Goal: Task Accomplishment & Management: Use online tool/utility

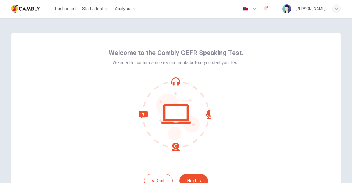
scroll to position [46, 0]
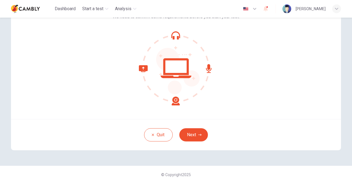
click at [192, 128] on div "Quit Next" at bounding box center [176, 134] width 330 height 31
click at [193, 132] on button "Next" at bounding box center [193, 134] width 29 height 13
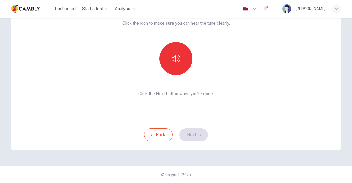
click at [227, 96] on span "Click the Next button when you’re done." at bounding box center [175, 93] width 107 height 7
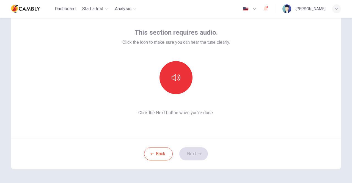
scroll to position [18, 0]
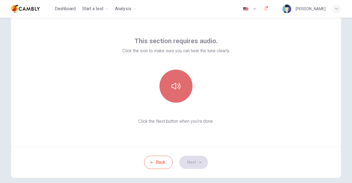
click at [180, 86] on button "button" at bounding box center [175, 86] width 33 height 33
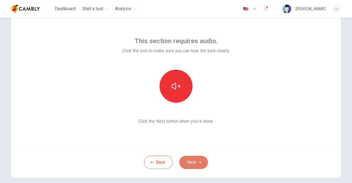
click at [197, 160] on button "Next" at bounding box center [193, 162] width 29 height 13
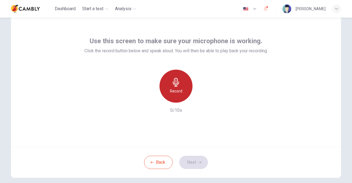
click at [179, 84] on div "Record" at bounding box center [175, 86] width 33 height 33
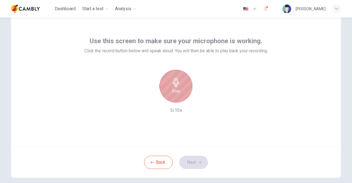
click at [174, 90] on h6 "Stop" at bounding box center [176, 91] width 8 height 7
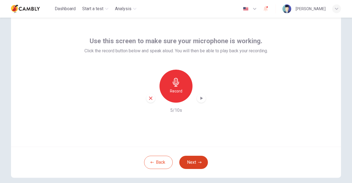
click at [190, 158] on button "Next" at bounding box center [193, 162] width 29 height 13
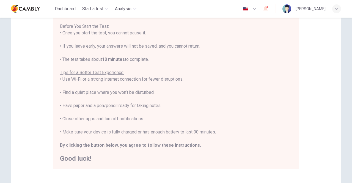
scroll to position [82, 0]
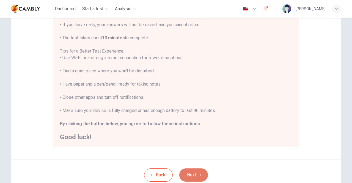
click at [198, 176] on icon "button" at bounding box center [199, 174] width 3 height 3
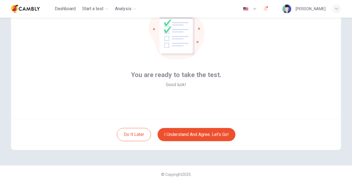
scroll to position [46, 0]
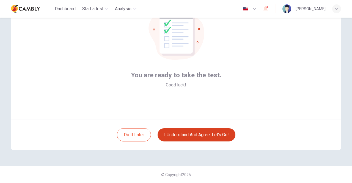
click at [193, 132] on button "I understand and agree. Let’s go!" at bounding box center [196, 134] width 78 height 13
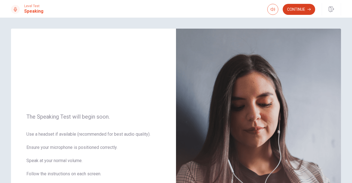
click at [296, 11] on button "Continue" at bounding box center [299, 9] width 32 height 11
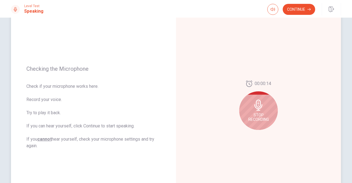
scroll to position [55, 0]
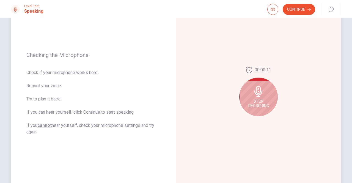
click at [256, 98] on div "Stop Recording" at bounding box center [258, 97] width 38 height 38
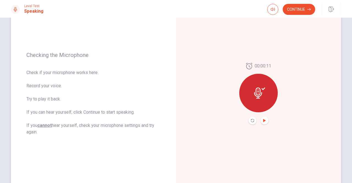
click at [264, 120] on icon "Play Audio" at bounding box center [264, 120] width 3 height 3
click at [254, 94] on icon at bounding box center [259, 92] width 11 height 11
click at [264, 121] on icon "Play Audio" at bounding box center [264, 120] width 3 height 3
click at [258, 84] on div at bounding box center [258, 93] width 38 height 38
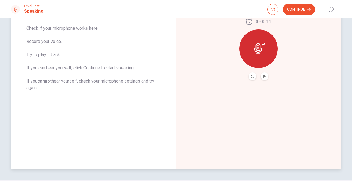
scroll to position [110, 0]
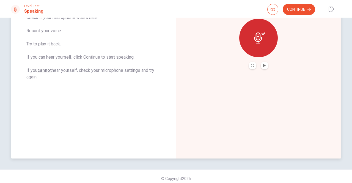
click at [255, 42] on icon at bounding box center [259, 37] width 11 height 11
click at [257, 37] on icon at bounding box center [259, 37] width 11 height 11
click at [254, 67] on button "Record Again" at bounding box center [252, 66] width 8 height 8
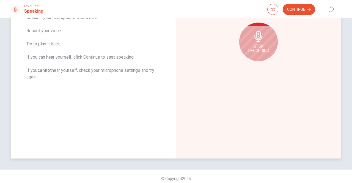
click at [252, 64] on div "00:00:15 Stop Recording" at bounding box center [258, 39] width 38 height 54
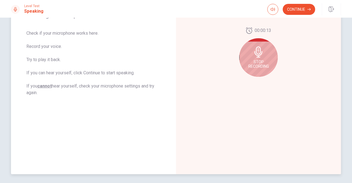
scroll to position [82, 0]
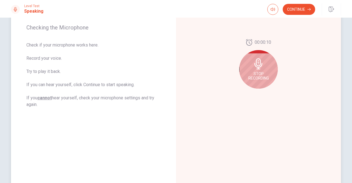
click at [259, 68] on icon at bounding box center [258, 63] width 11 height 11
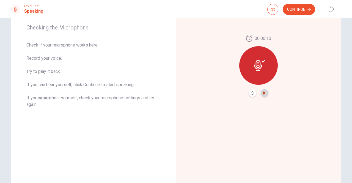
click at [263, 94] on icon "Play Audio" at bounding box center [264, 92] width 3 height 3
click at [303, 12] on button "Continue" at bounding box center [299, 9] width 32 height 11
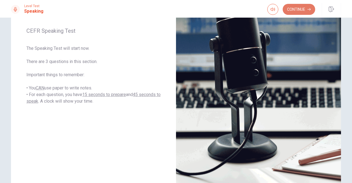
click at [301, 11] on button "Continue" at bounding box center [299, 9] width 32 height 11
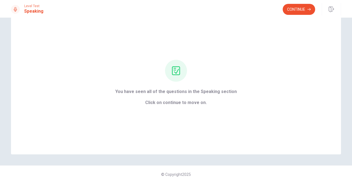
scroll to position [17, 0]
click at [291, 11] on button "Continue" at bounding box center [299, 9] width 32 height 11
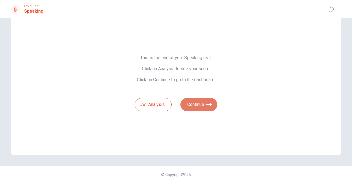
click at [198, 105] on button "Continue" at bounding box center [198, 104] width 37 height 13
